Goal: Browse casually

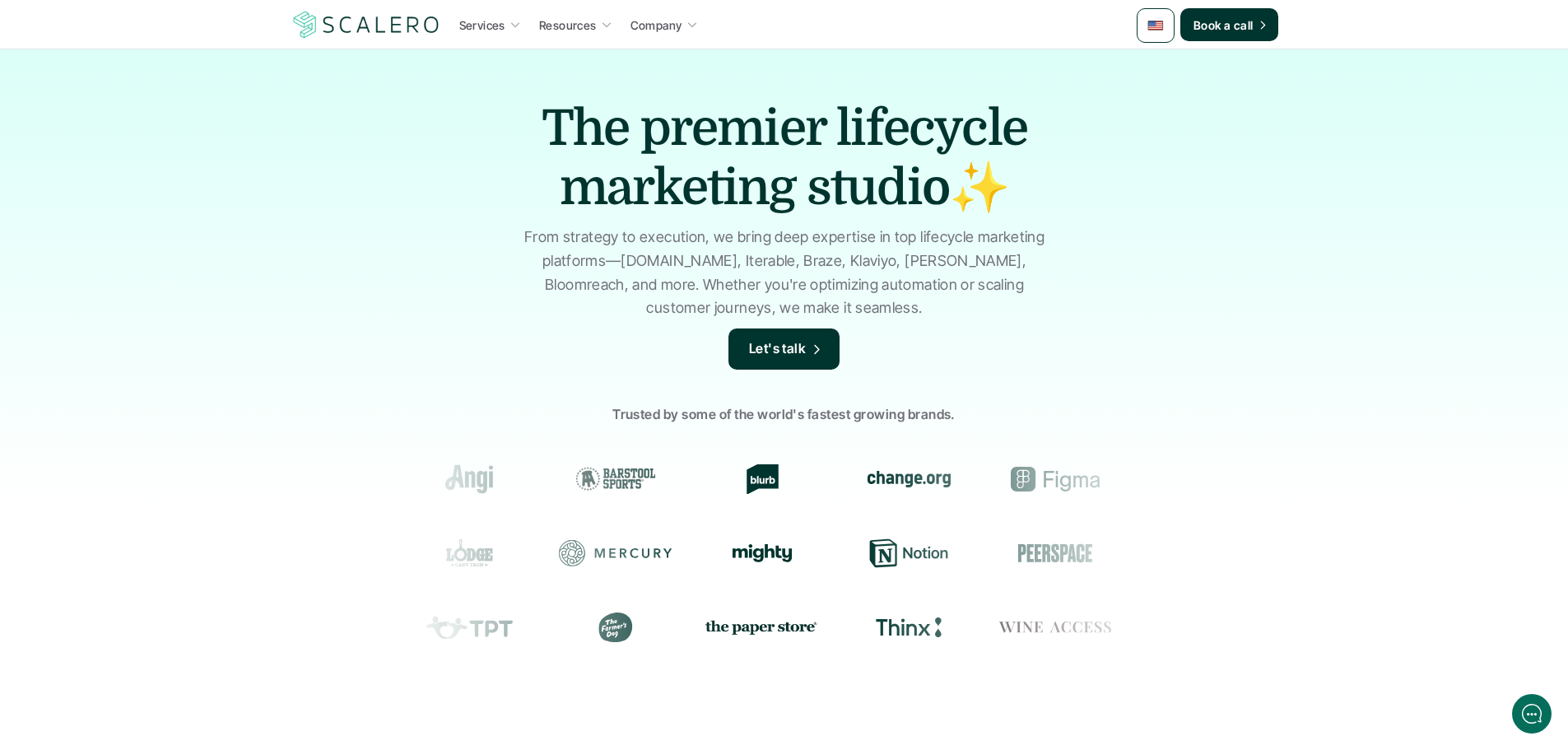
click at [1149, 31] on img at bounding box center [1156, 25] width 17 height 17
click at [1158, 101] on img at bounding box center [1156, 103] width 17 height 17
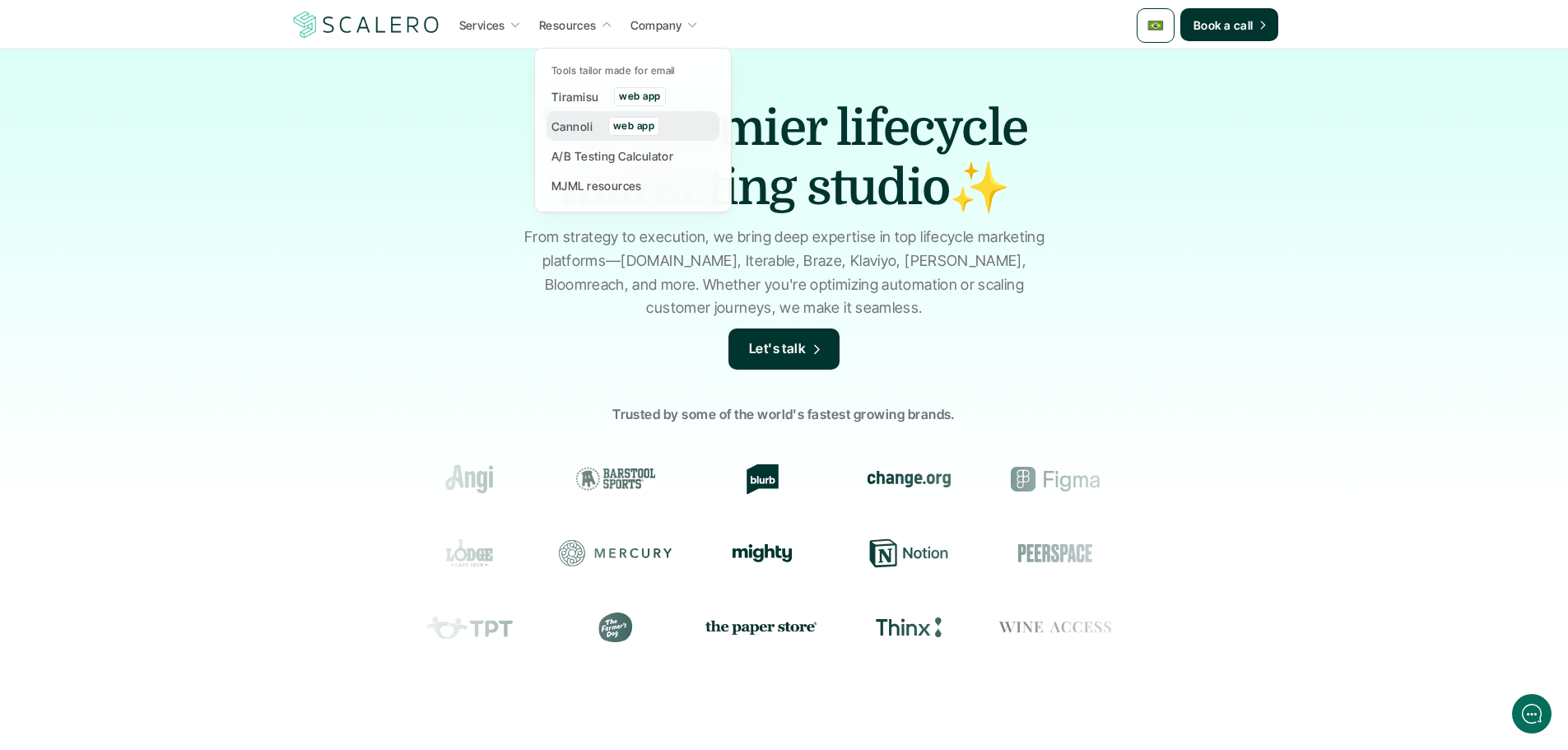
click at [570, 126] on p "Cannoli" at bounding box center [572, 126] width 41 height 17
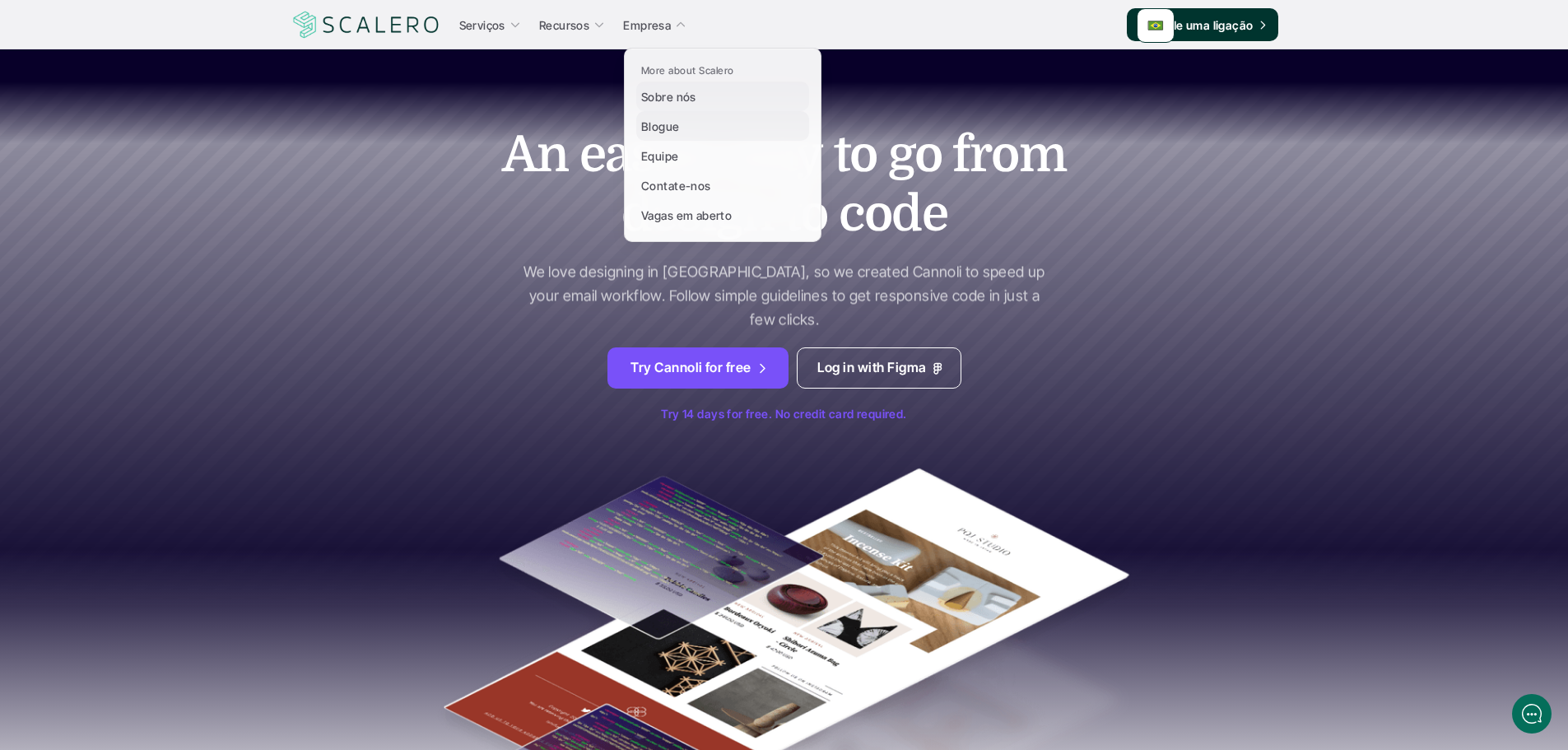
click at [665, 127] on p "Blogue" at bounding box center [660, 126] width 38 height 17
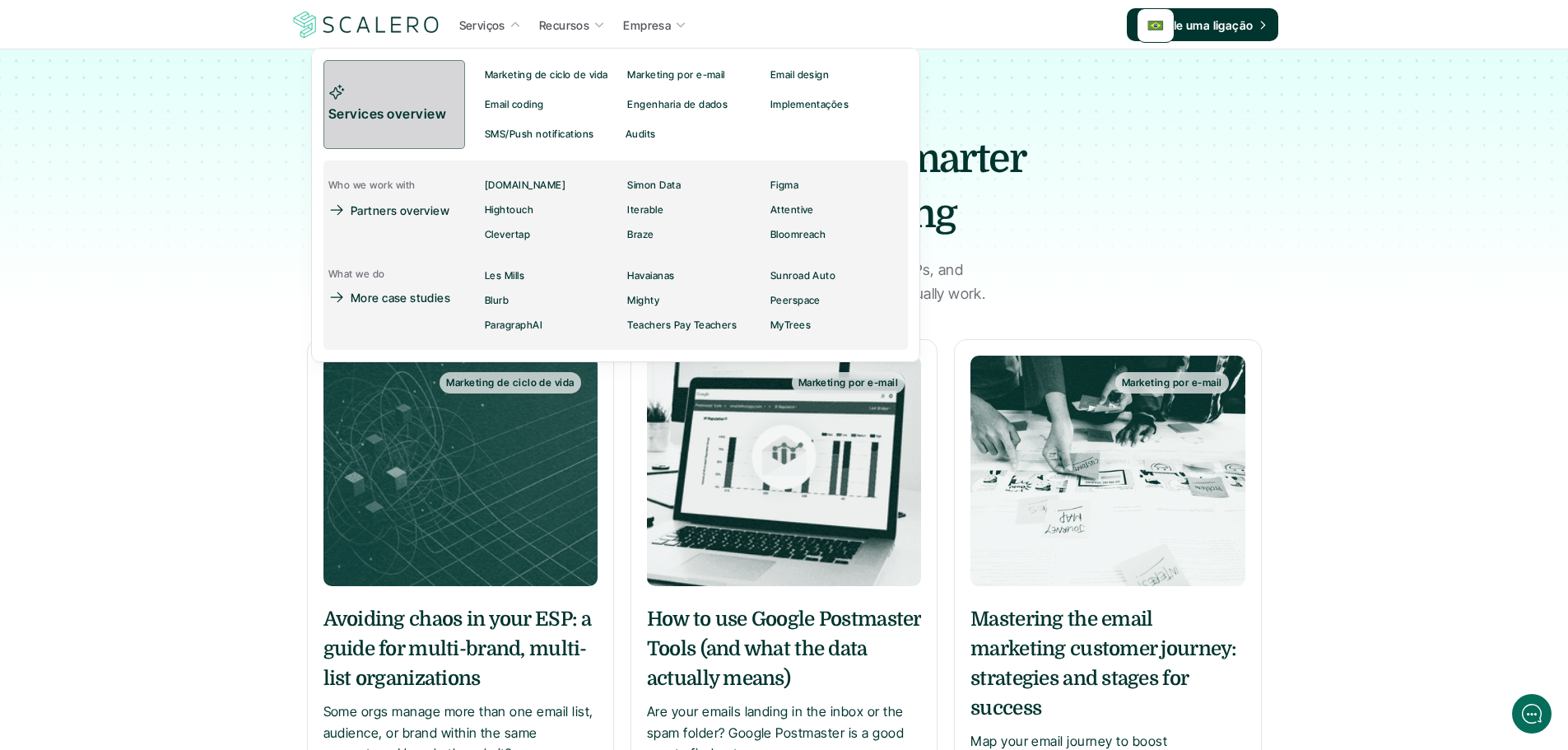
click at [429, 99] on link "Services overview" at bounding box center [394, 104] width 141 height 89
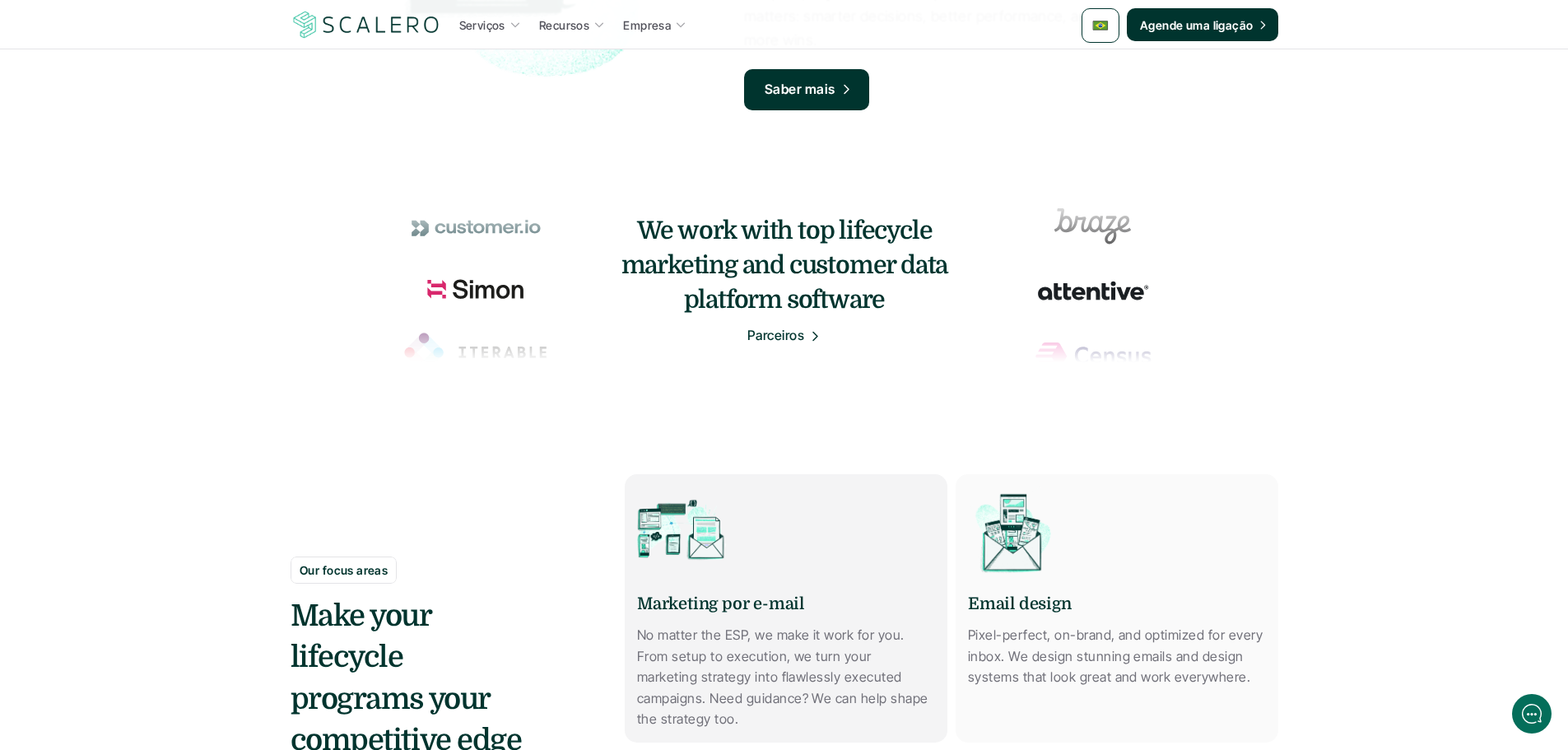
scroll to position [329, 0]
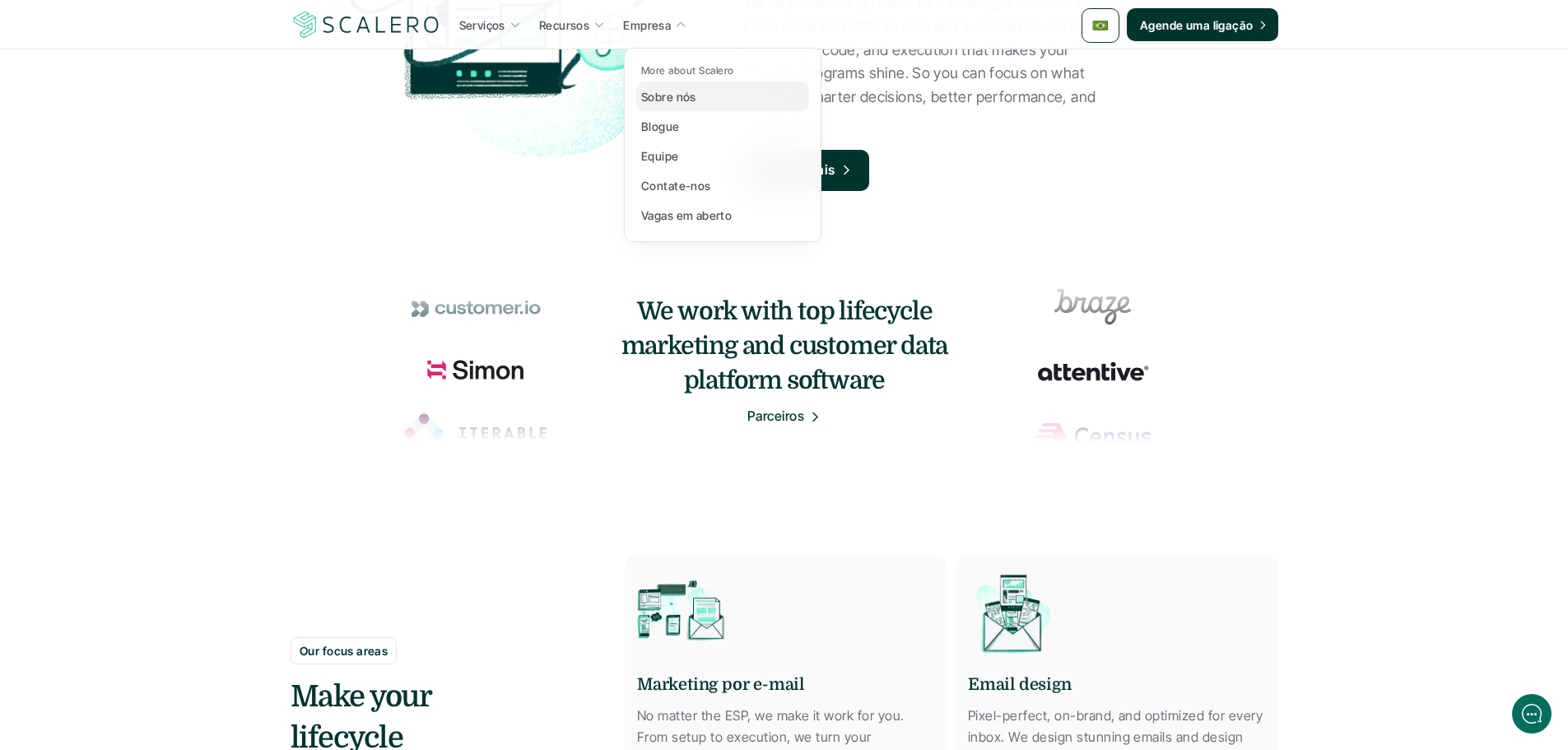
click at [683, 107] on link "Sobre nós" at bounding box center [722, 96] width 173 height 30
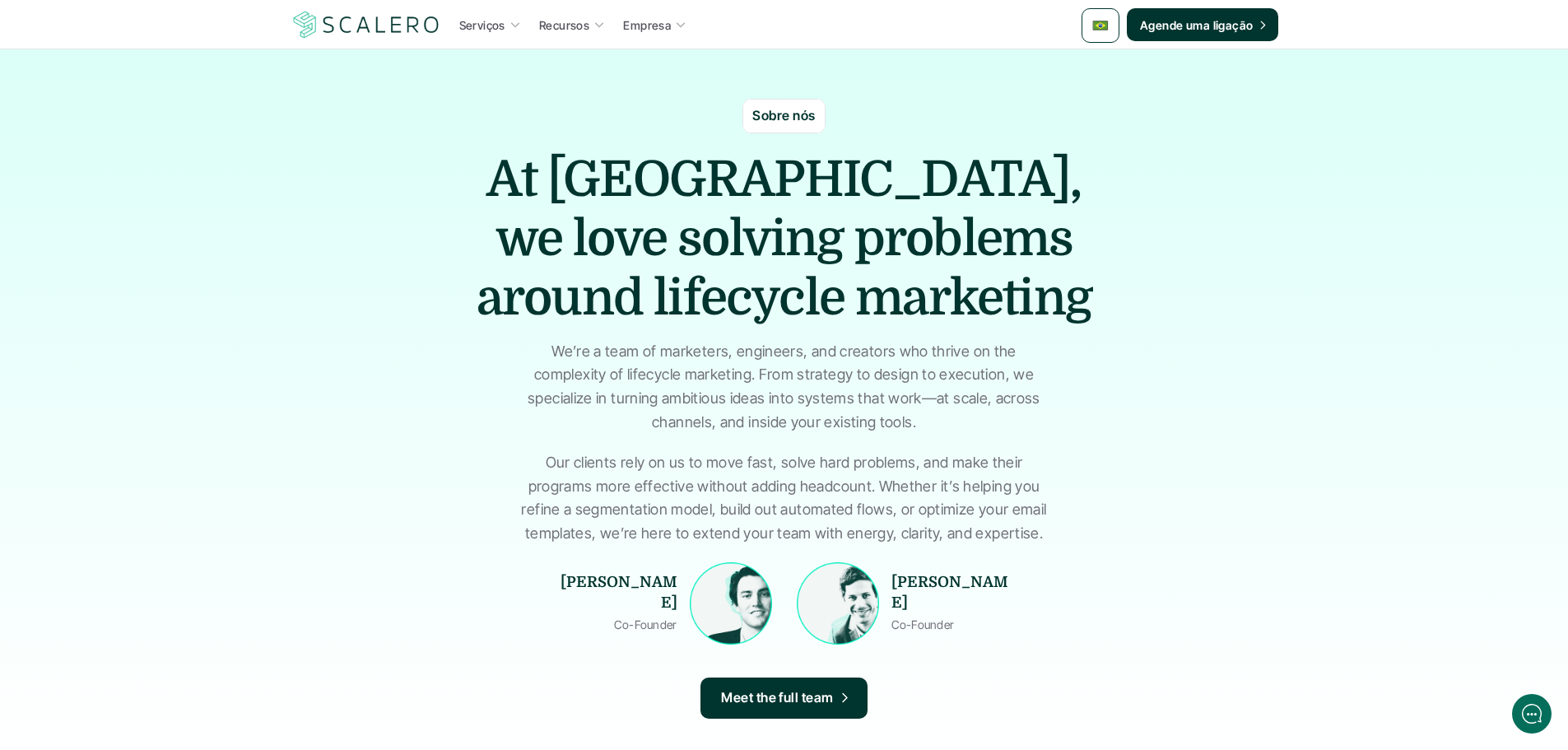
click at [1096, 14] on div at bounding box center [1100, 25] width 37 height 35
click at [1102, 61] on img at bounding box center [1100, 66] width 17 height 17
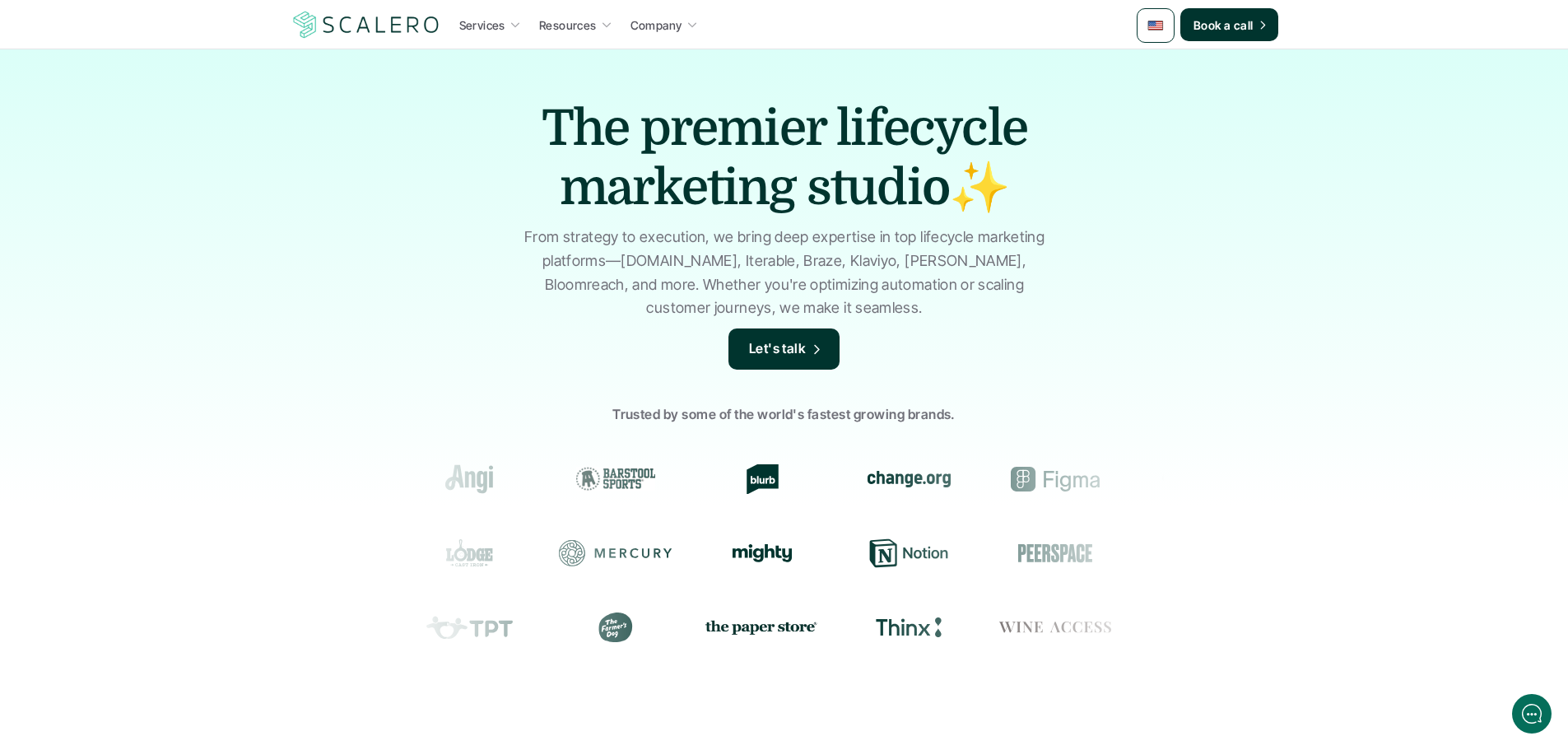
click at [683, 33] on link "Company" at bounding box center [664, 25] width 78 height 30
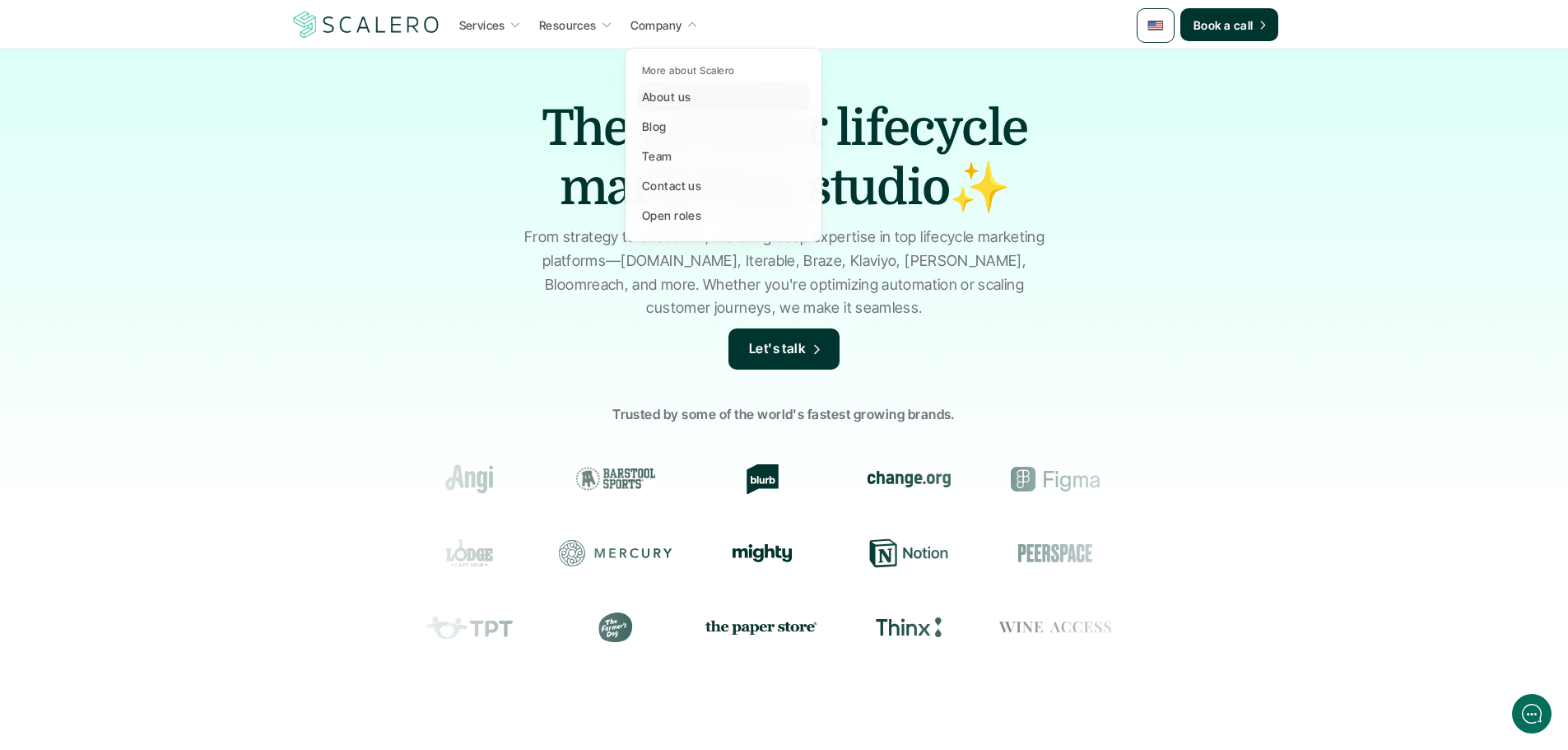
click at [687, 90] on p "About us" at bounding box center [667, 96] width 49 height 17
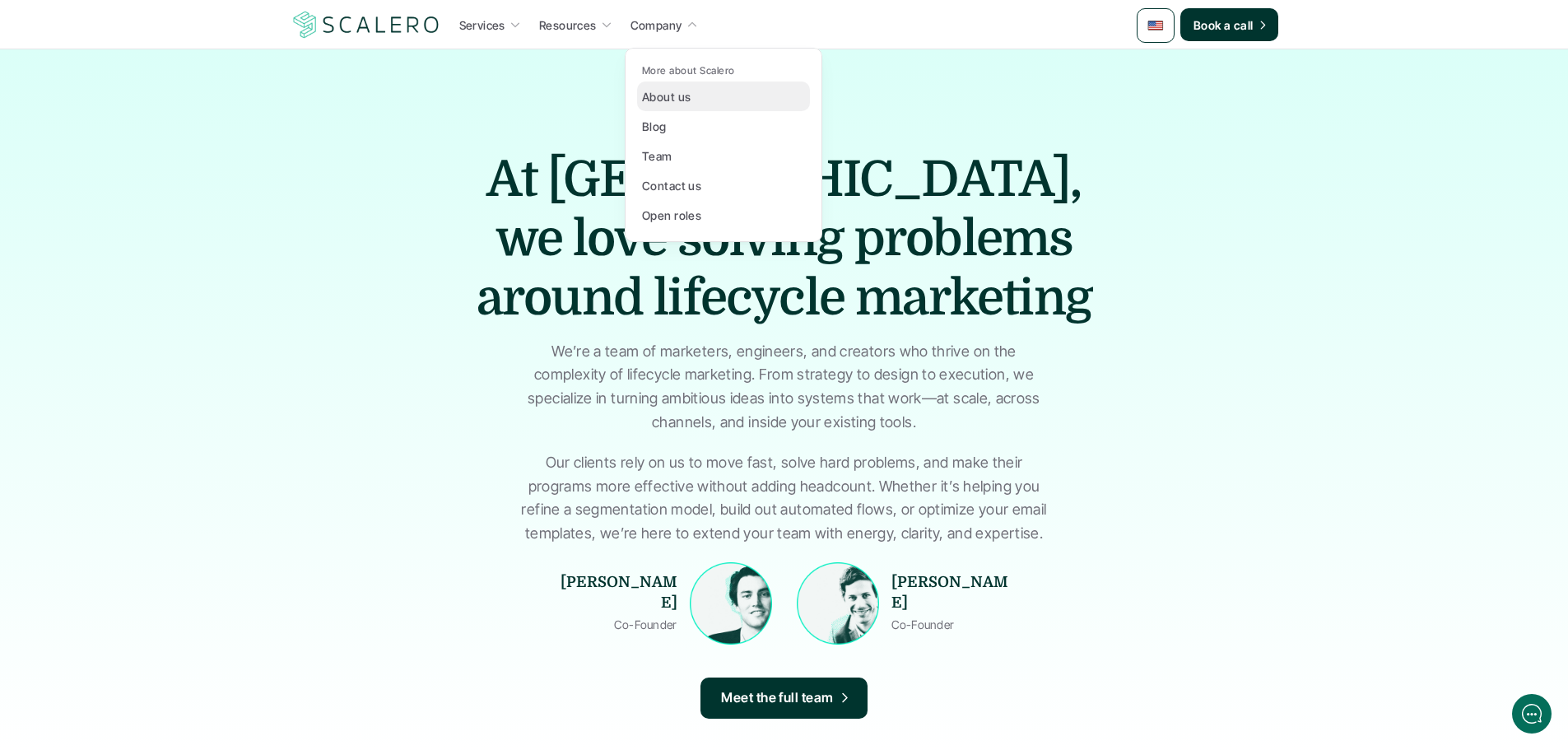
click at [672, 93] on p "About us" at bounding box center [667, 96] width 49 height 17
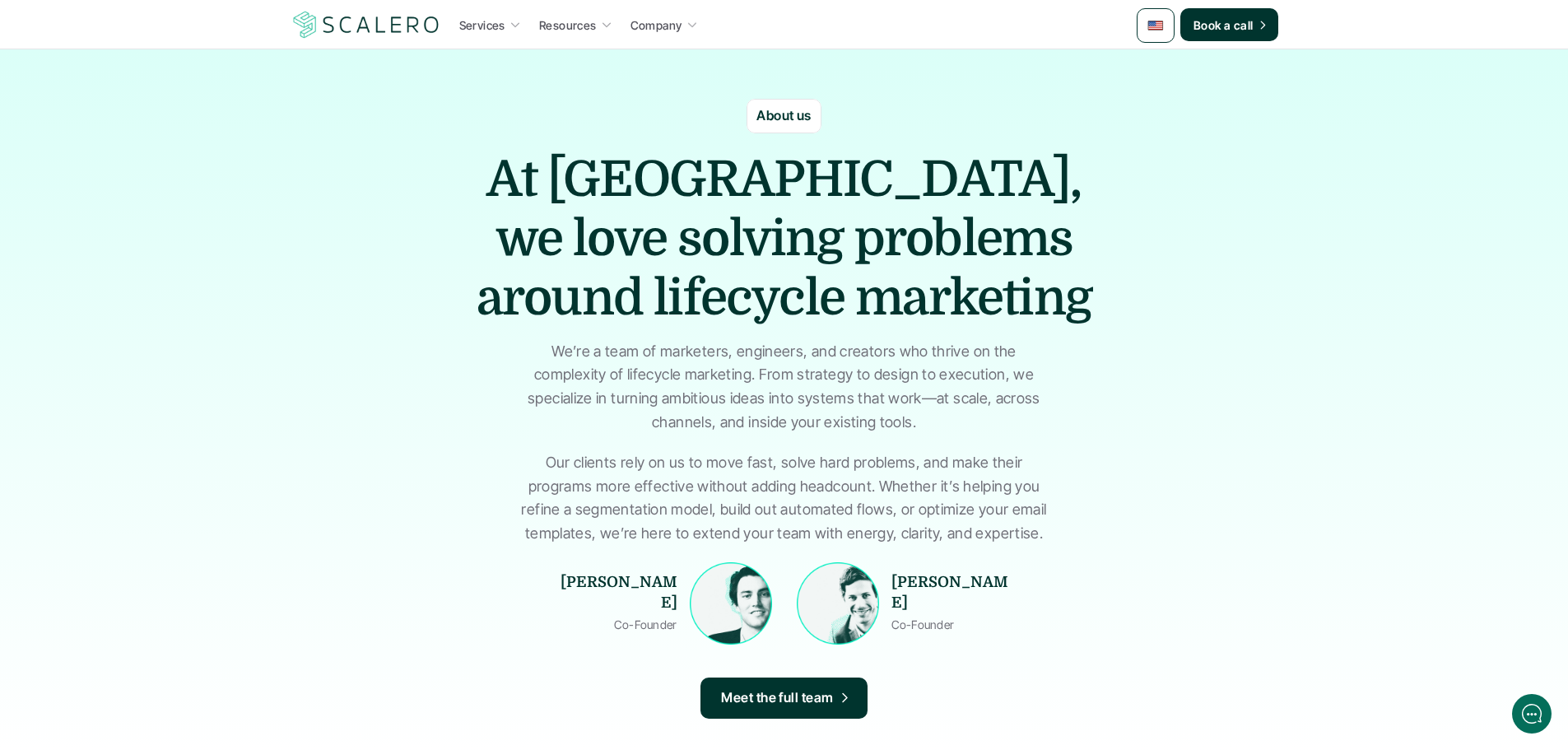
click at [1141, 31] on div at bounding box center [1156, 25] width 37 height 35
click at [1157, 105] on img at bounding box center [1156, 103] width 17 height 17
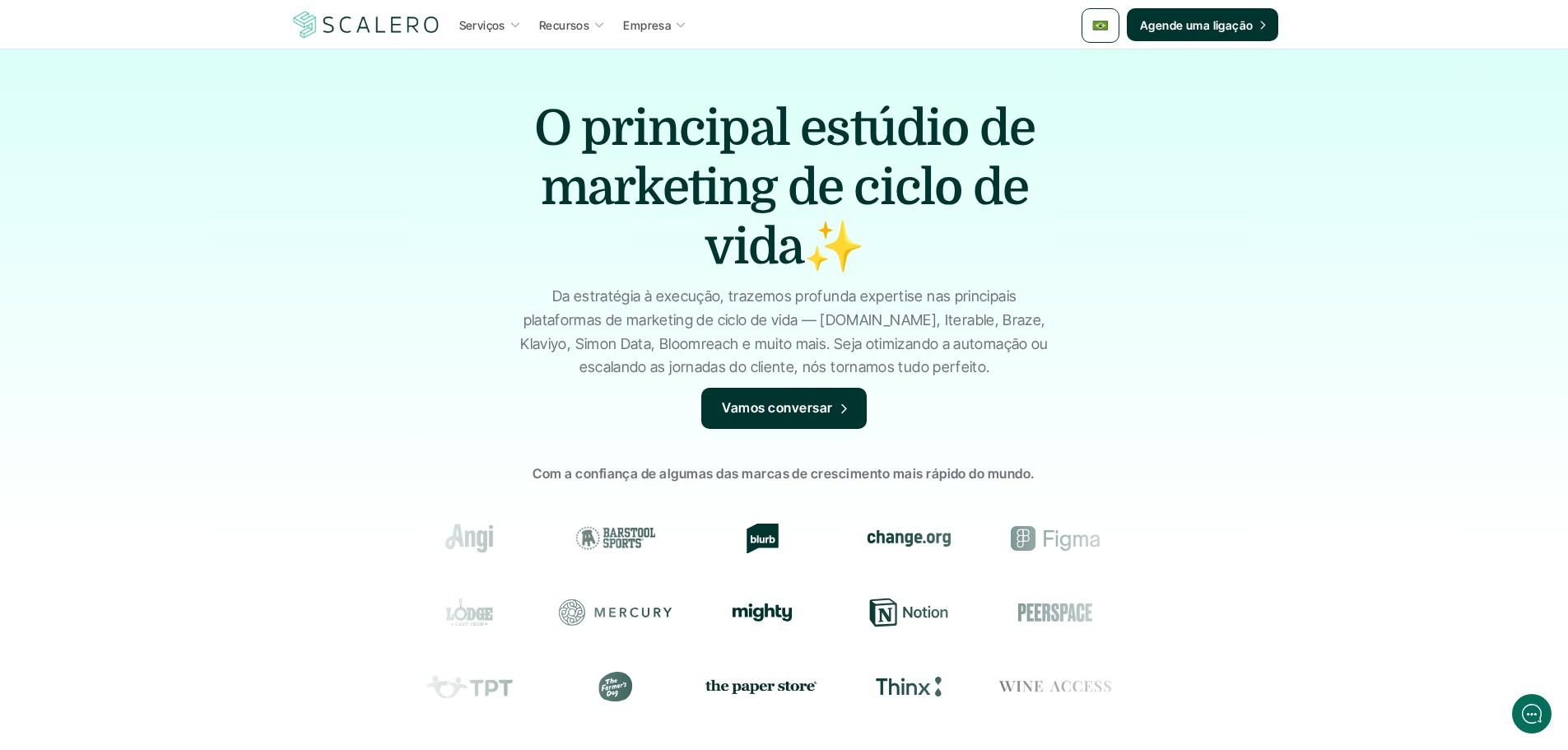
click at [640, 191] on h1 "O principal estúdio de marketing de ciclo de vida✨" at bounding box center [784, 188] width 576 height 178
click at [1000, 327] on p "Da estratégia à execução, trazemos profunda expertise nas principais plataforma…" at bounding box center [784, 332] width 535 height 94
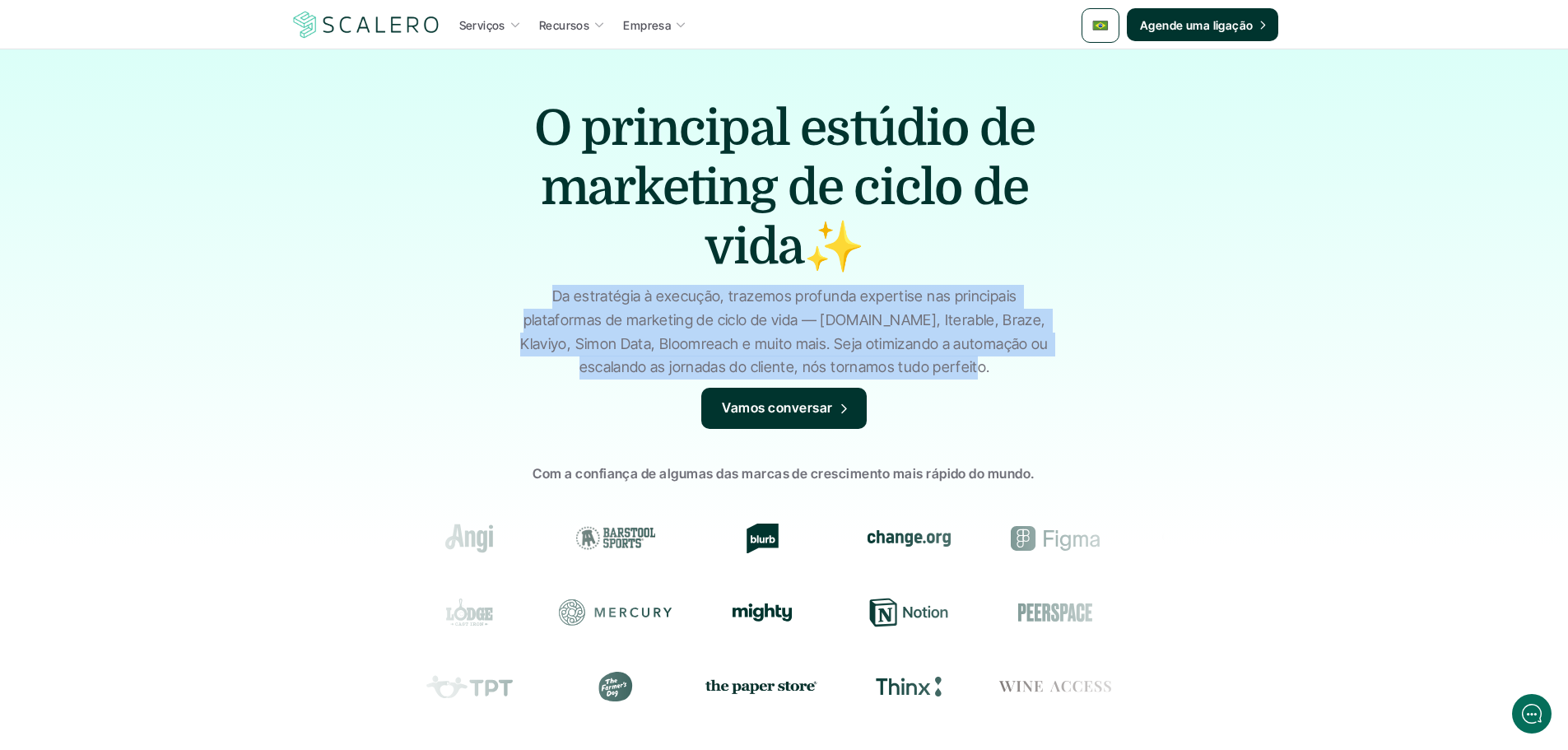
drag, startPoint x: 549, startPoint y: 292, endPoint x: 985, endPoint y: 381, distance: 445.0
click at [985, 381] on div "O principal estúdio de marketing de ciclo de vida✨ Da estratégia à execução, tr…" at bounding box center [784, 425] width 1568 height 750
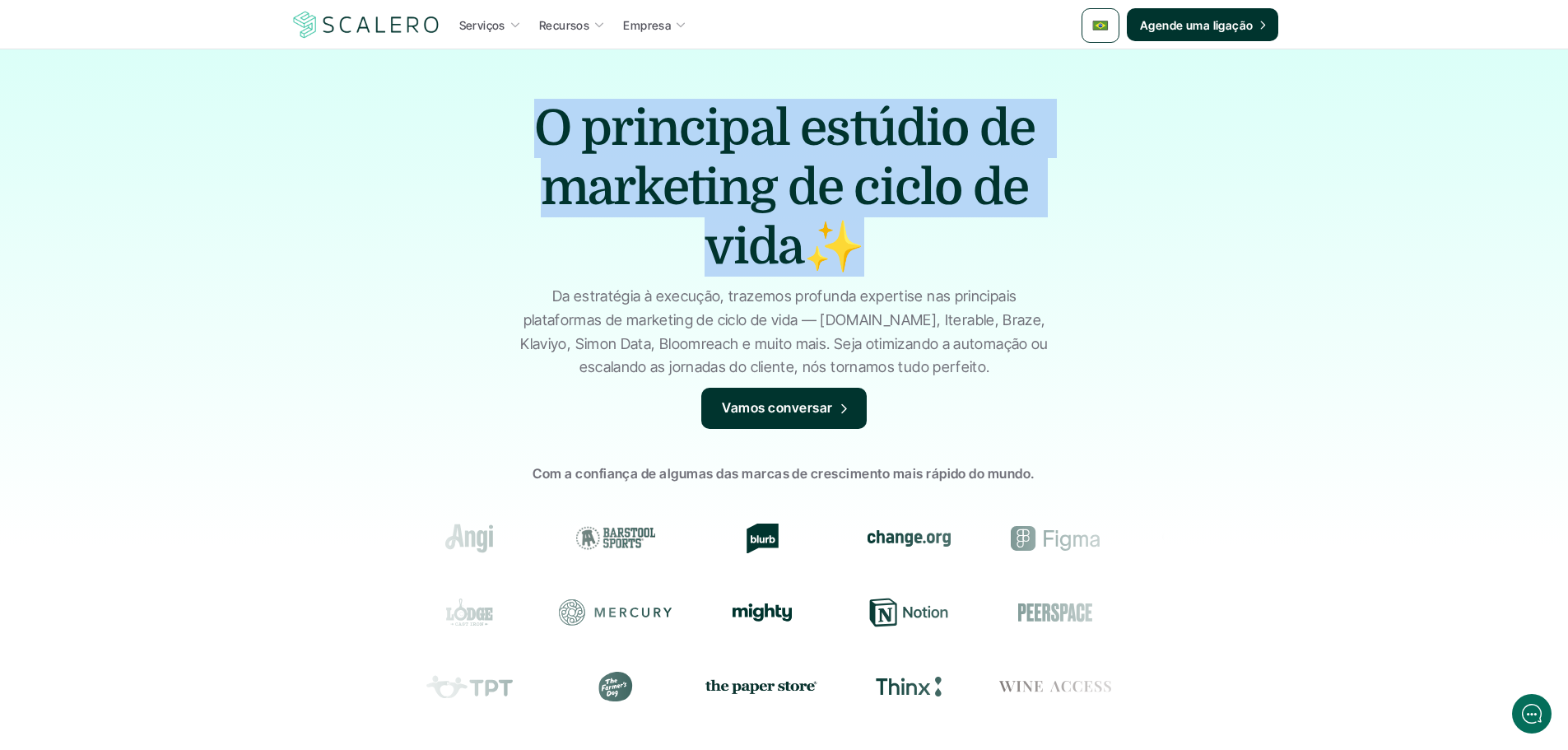
drag, startPoint x: 546, startPoint y: 114, endPoint x: 850, endPoint y: 254, distance: 334.7
click at [850, 254] on h1 "O principal estúdio de marketing de ciclo de vida✨" at bounding box center [784, 188] width 576 height 178
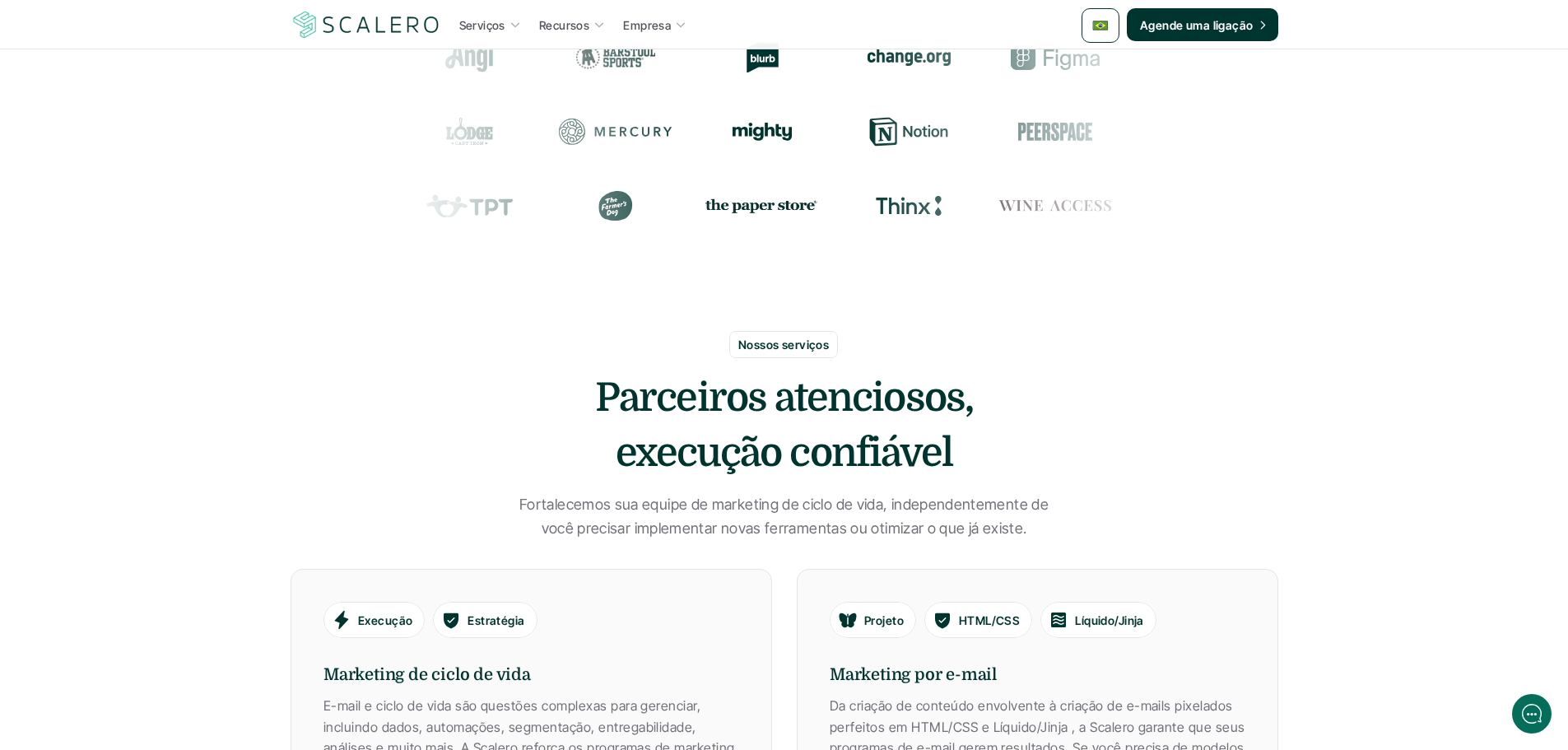
scroll to position [576, 0]
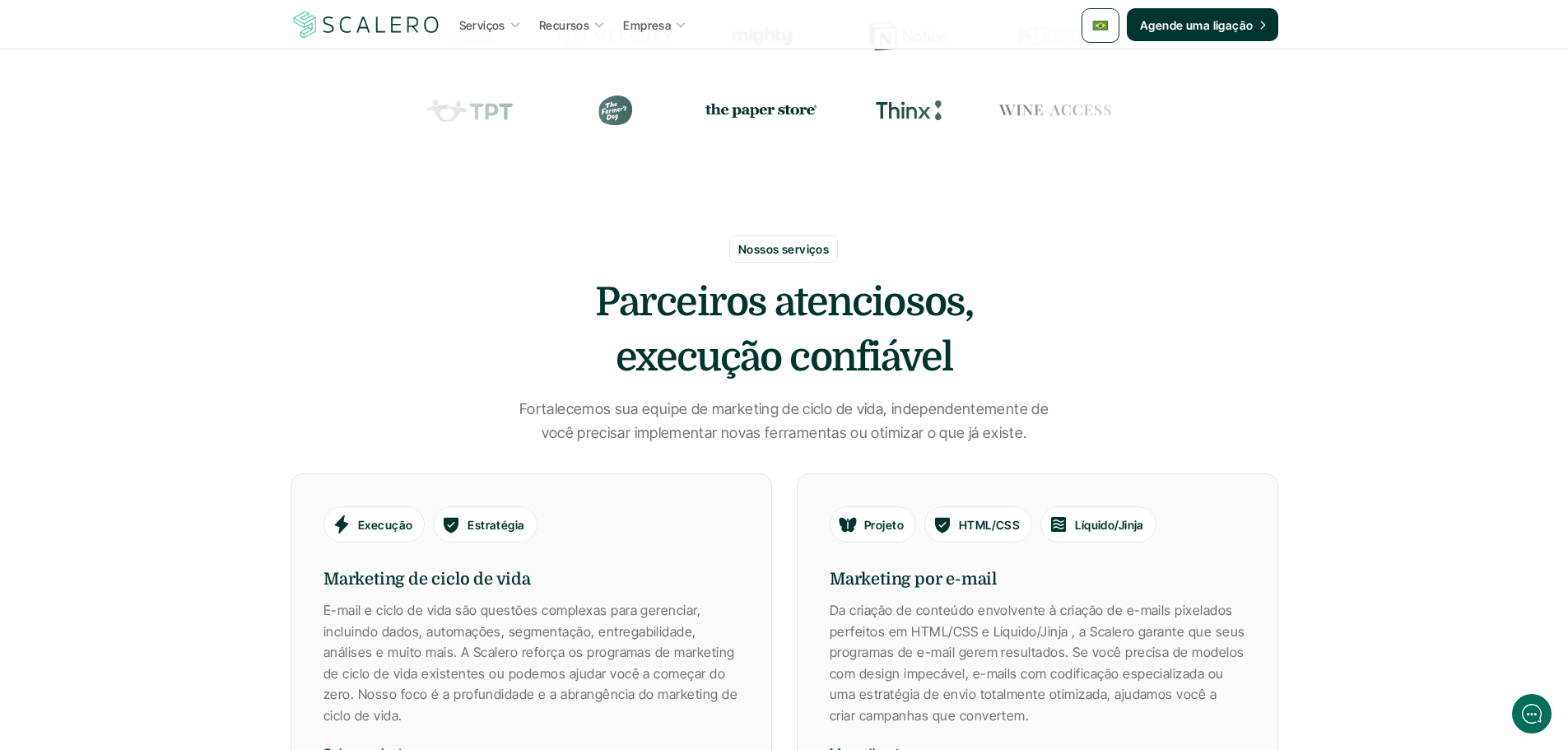
drag, startPoint x: 952, startPoint y: 353, endPoint x: 558, endPoint y: 296, distance: 398.1
click at [558, 296] on h2 "Parceiros atenciosos, execução confiável" at bounding box center [784, 330] width 494 height 110
click at [657, 361] on h2 "Parceiros atenciosos, execução confiável" at bounding box center [784, 330] width 494 height 110
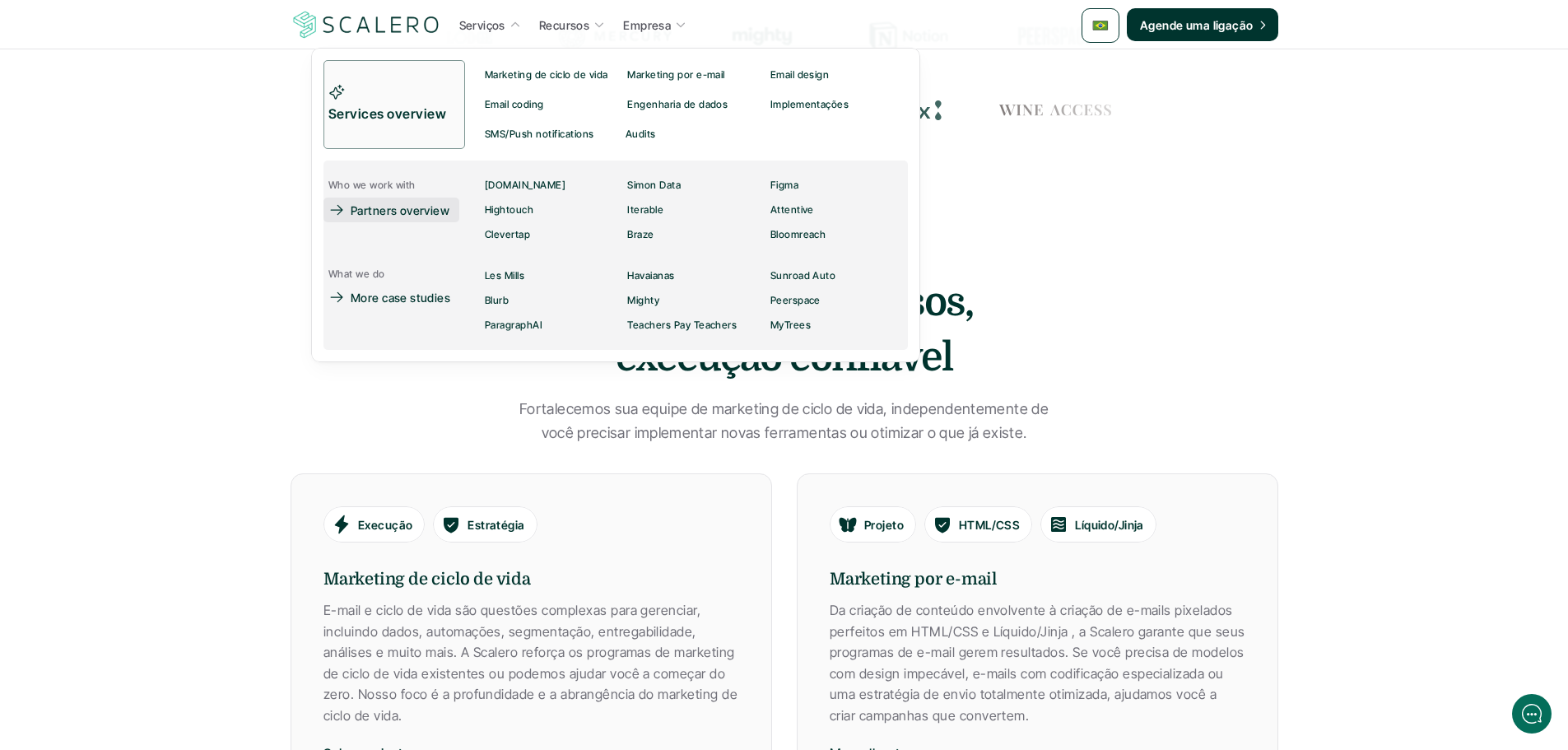
click at [435, 209] on p "Partners overview" at bounding box center [400, 210] width 99 height 17
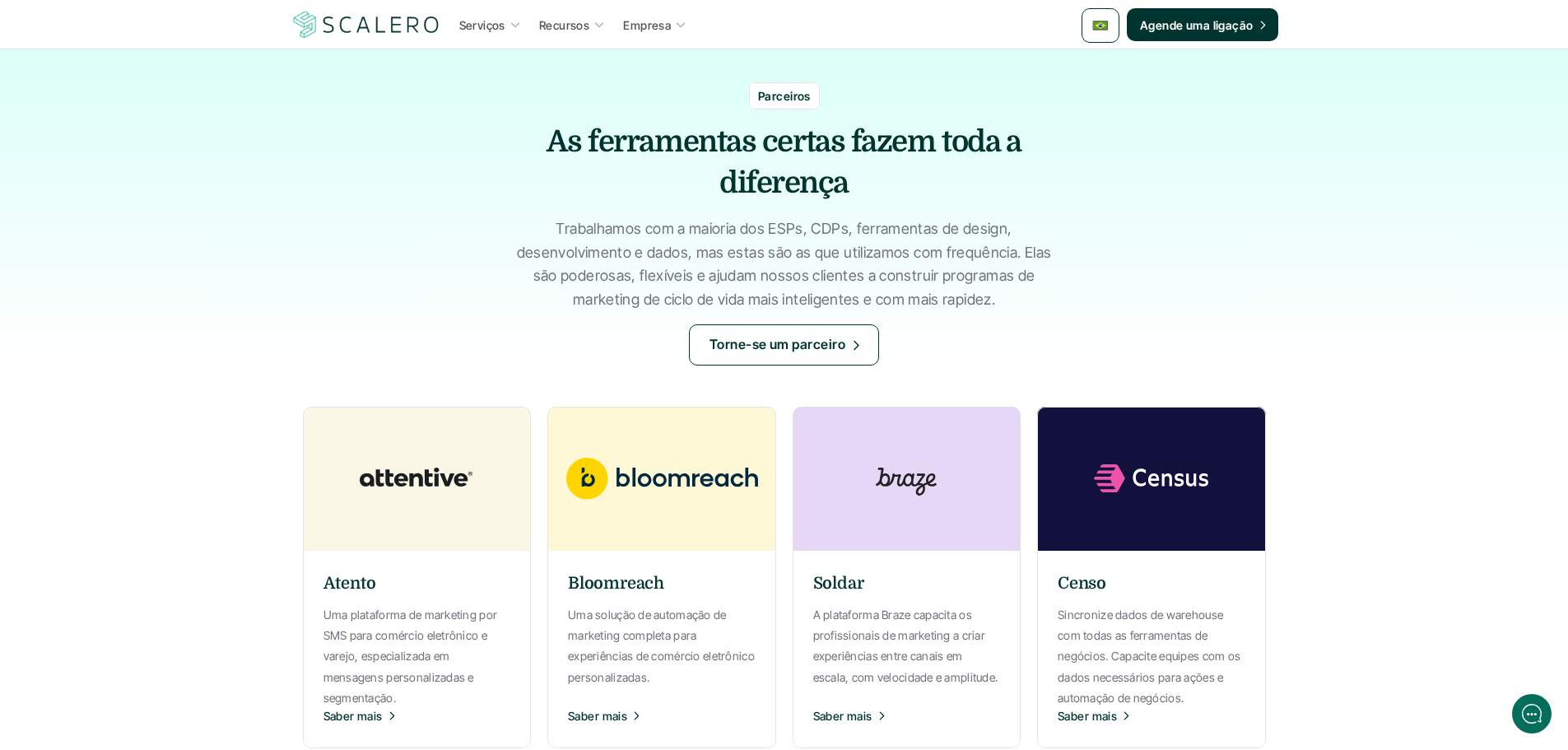
click at [654, 283] on p "Trabalhamos com a maioria dos ESPs, CDPs, ferramentas de design, desenvolviment…" at bounding box center [784, 264] width 535 height 94
click at [899, 277] on p "Trabalhamos com a maioria dos ESPs, CDPs, ferramentas de design, desenvolviment…" at bounding box center [784, 264] width 535 height 94
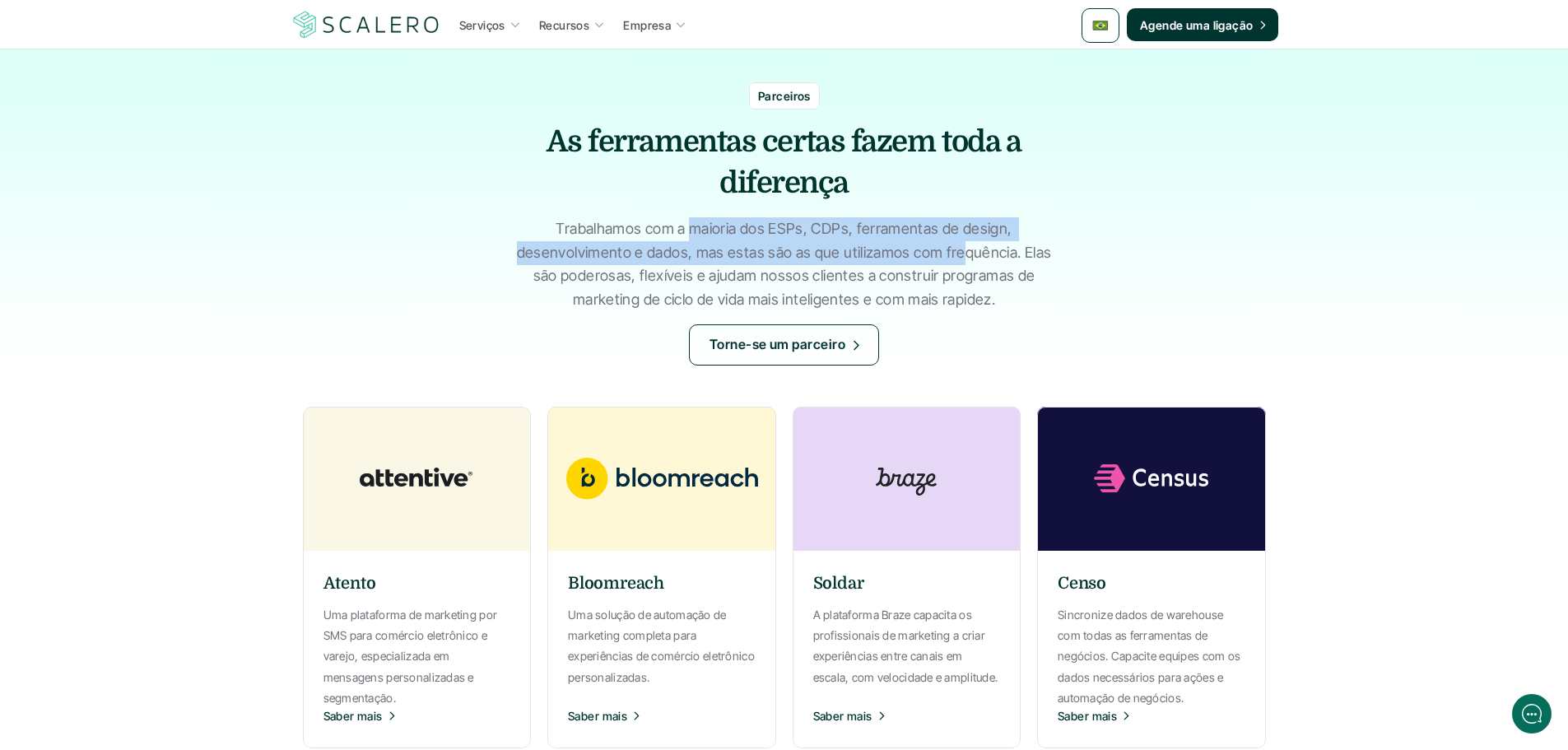
drag, startPoint x: 967, startPoint y: 252, endPoint x: 684, endPoint y: 216, distance: 285.3
click at [689, 219] on p "Trabalhamos com a maioria dos ESPs, CDPs, ferramentas de design, desenvolviment…" at bounding box center [784, 264] width 535 height 94
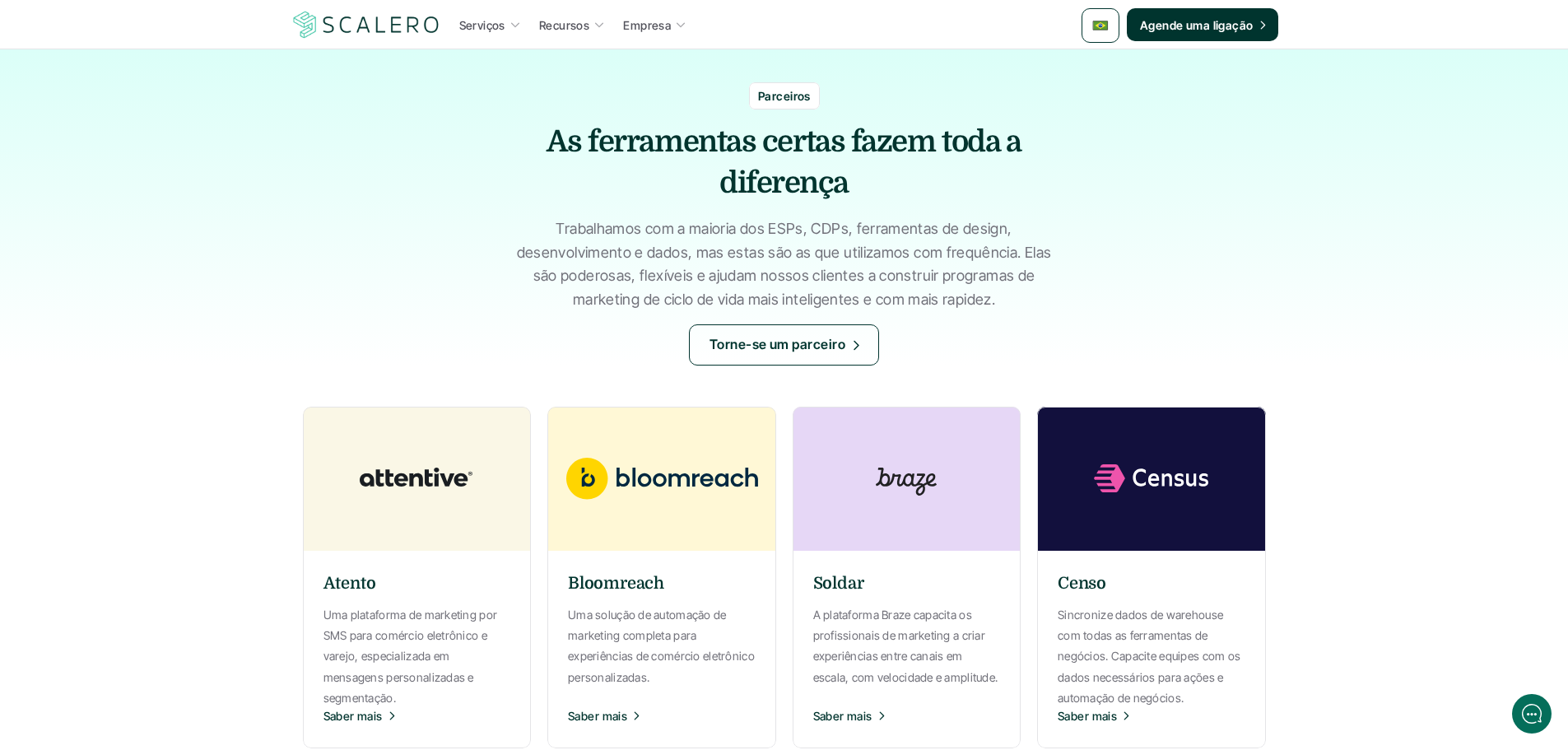
click at [590, 147] on strong "As ferramentas certas fazem toda a diferença" at bounding box center [786, 163] width 481 height 75
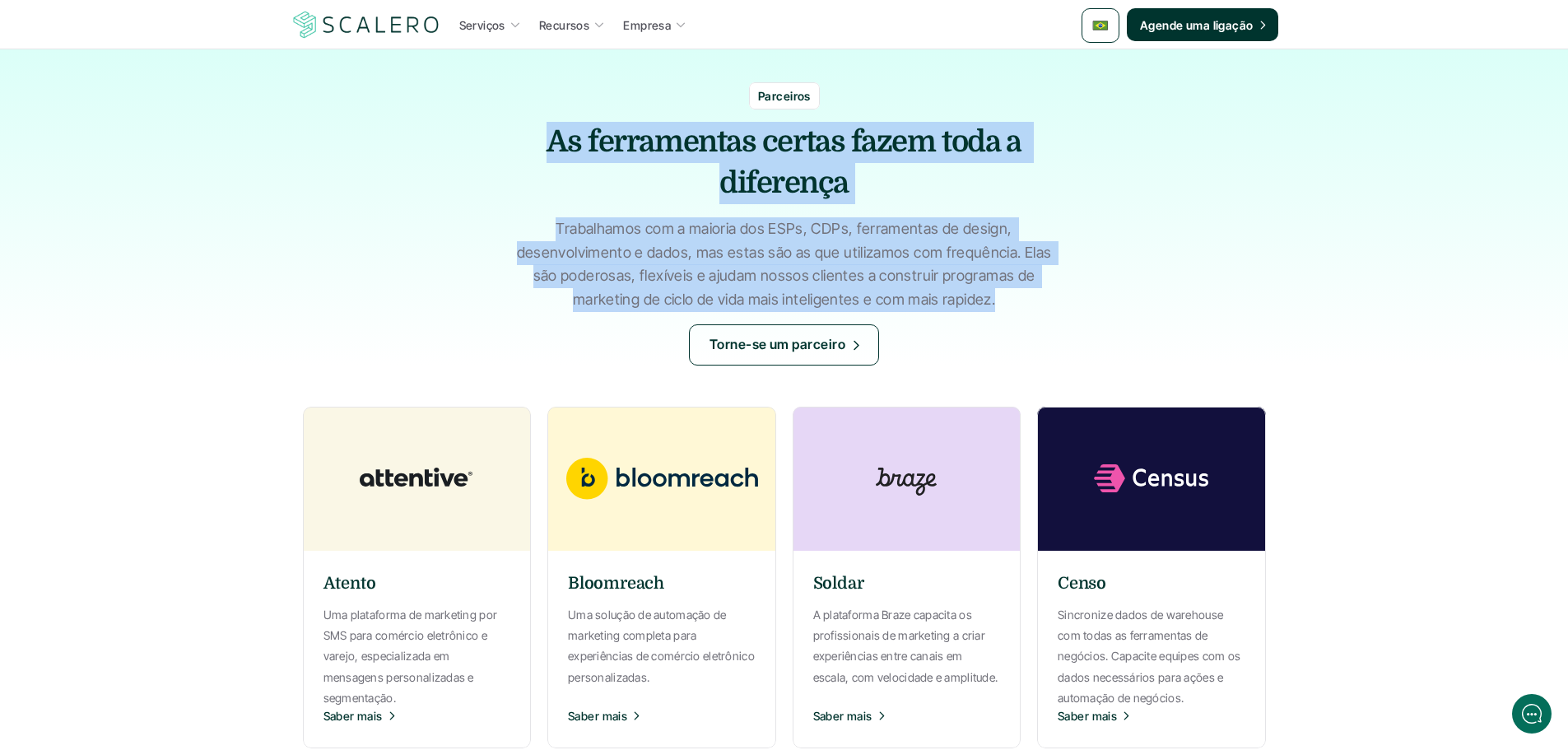
drag, startPoint x: 550, startPoint y: 141, endPoint x: 993, endPoint y: 309, distance: 473.8
click at [993, 309] on div "Parceiros As ferramentas certas fazem toda a diferença Trabalhamos com a maiori…" at bounding box center [784, 208] width 1568 height 316
click at [905, 274] on p "Trabalhamos com a maioria dos ESPs, CDPs, ferramentas de design, desenvolviment…" at bounding box center [784, 264] width 535 height 94
